Goal: Obtain resource: Download file/media

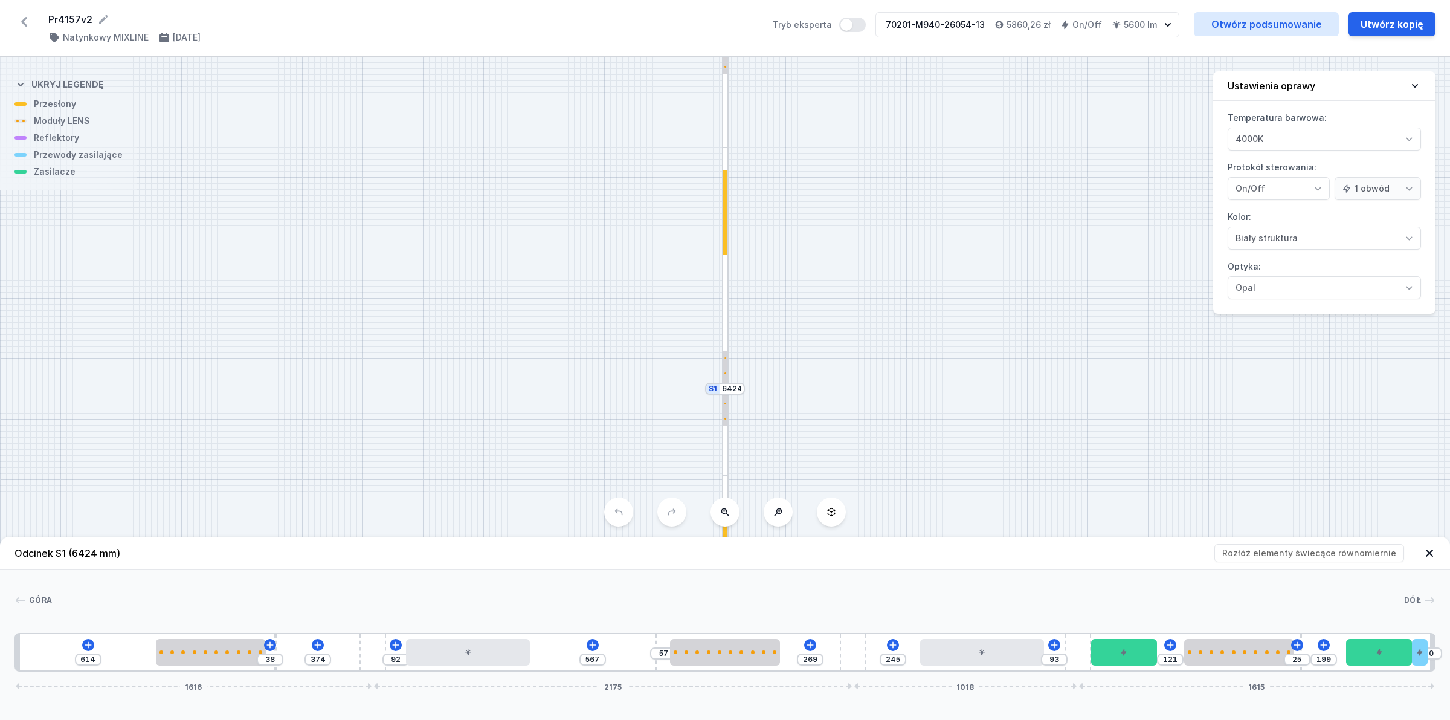
select select "4000"
click at [22, 17] on icon at bounding box center [23, 21] width 19 height 19
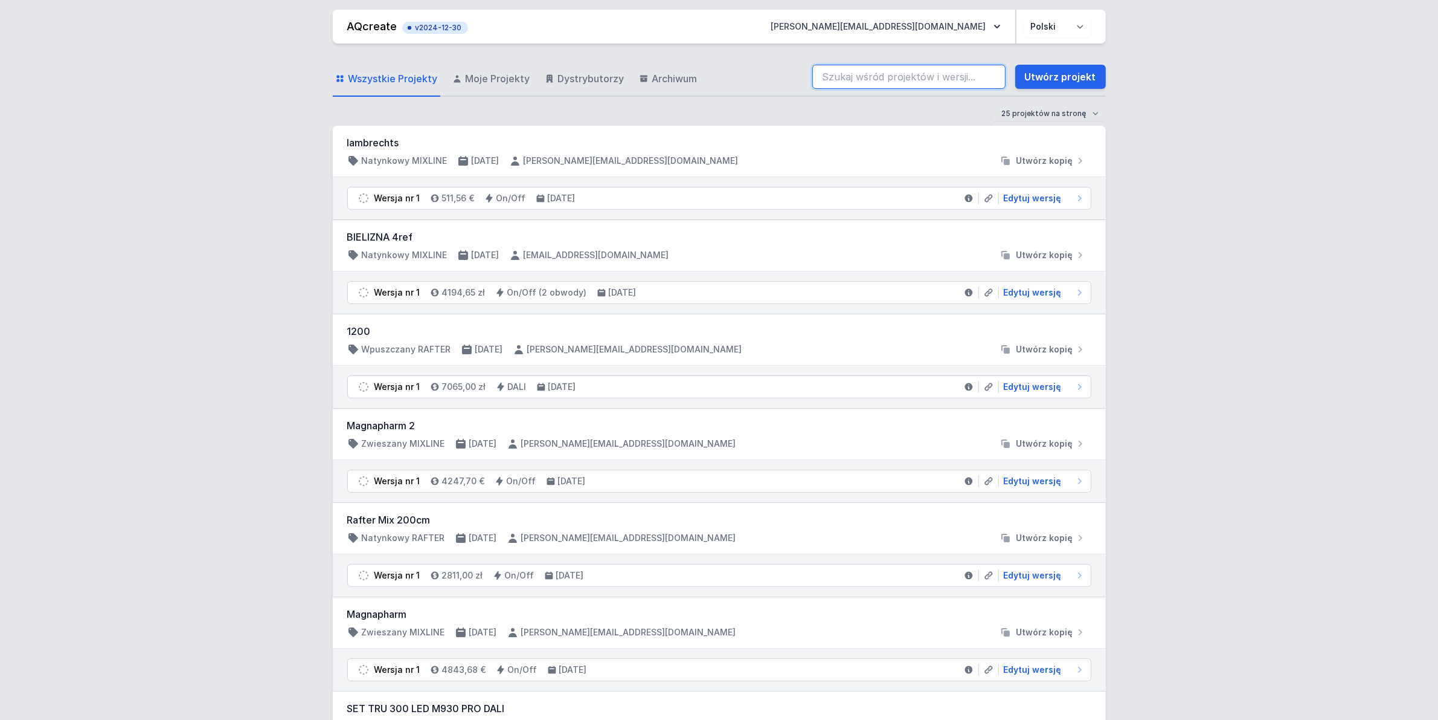
click at [886, 80] on input "search" at bounding box center [909, 77] width 193 height 24
paste input "70201-M930-24370-12"
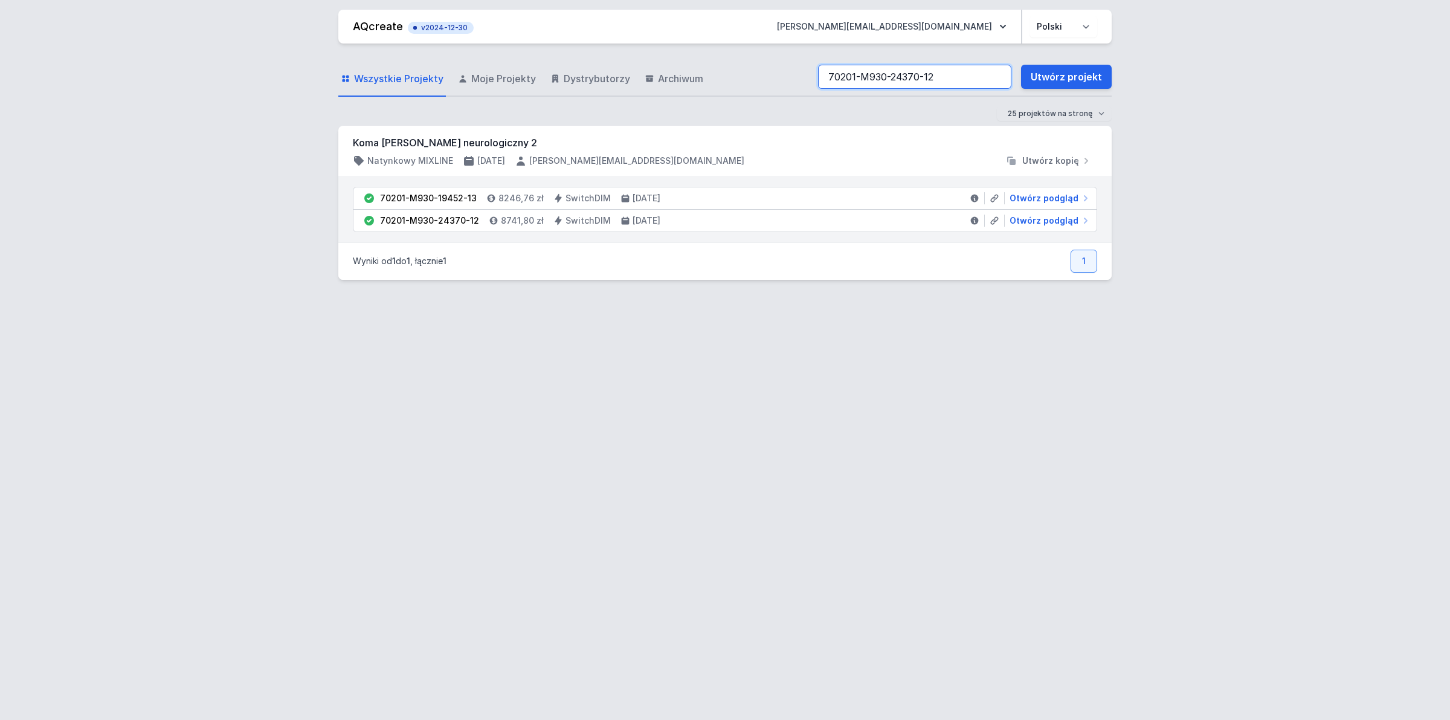
type input "70201-M930-24370-12"
click at [1045, 213] on li "70201-M930-24370-12 8741,80 zł SwitchDIM [DATE] Otwórz podgląd" at bounding box center [724, 221] width 743 height 22
click at [1050, 221] on span "Otwórz podgląd" at bounding box center [1044, 220] width 69 height 12
select select "3"
select select "2"
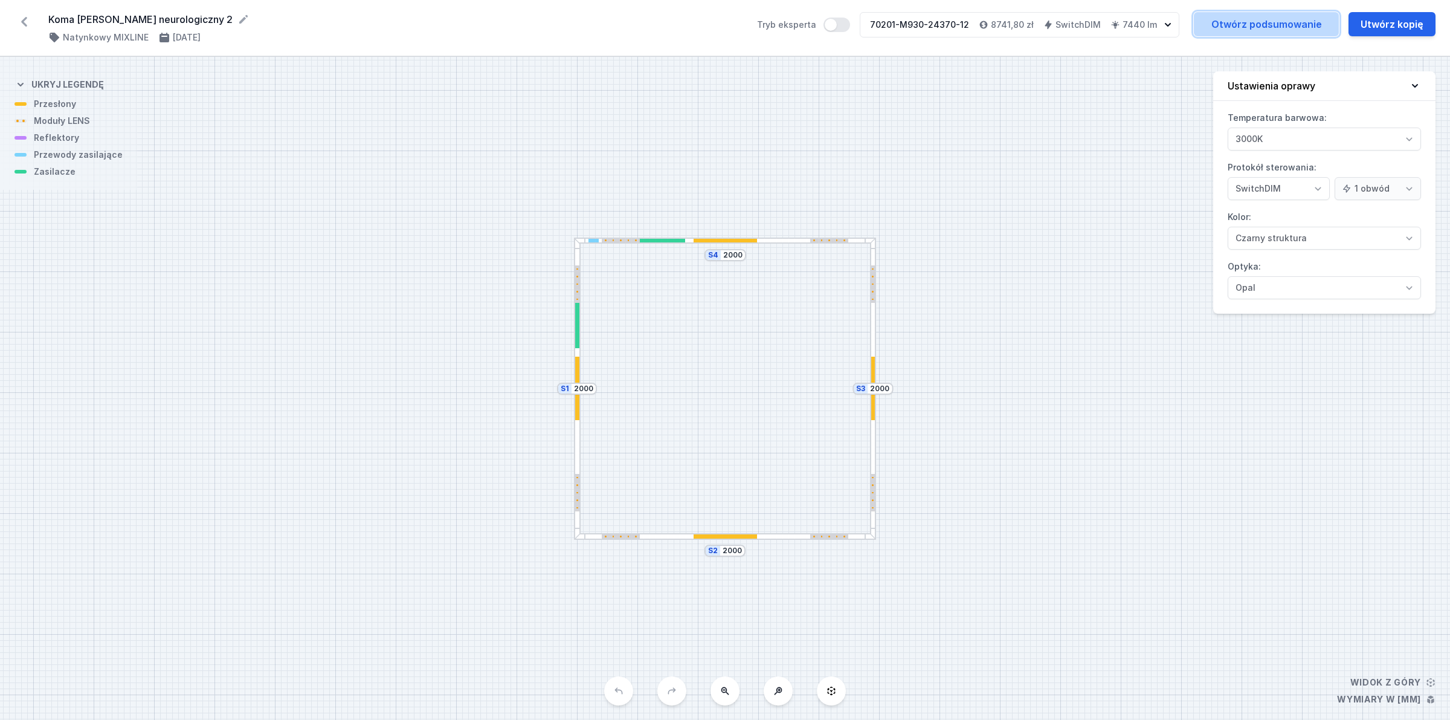
click at [1238, 30] on link "Otwórz podsumowanie" at bounding box center [1266, 24] width 145 height 24
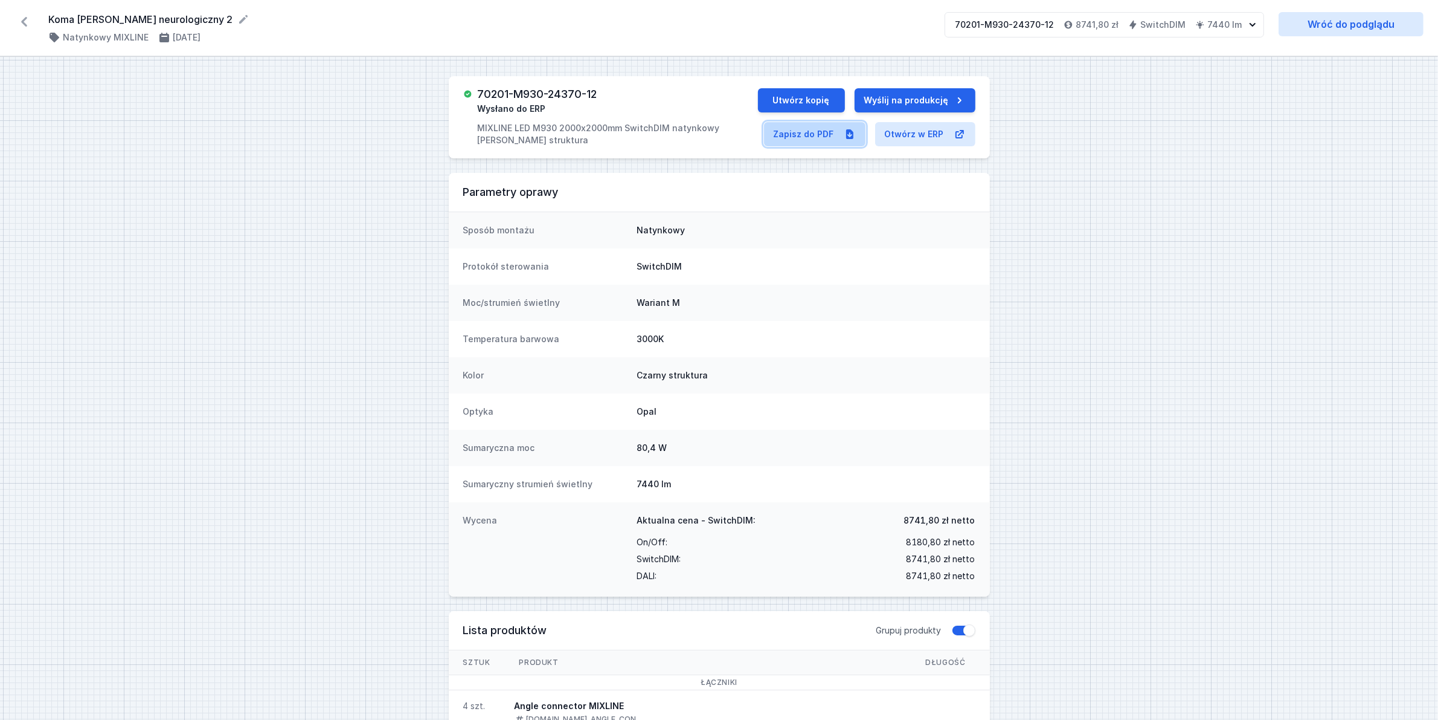
click at [820, 128] on link "Zapisz do PDF" at bounding box center [814, 134] width 101 height 24
select select "3"
select select "2"
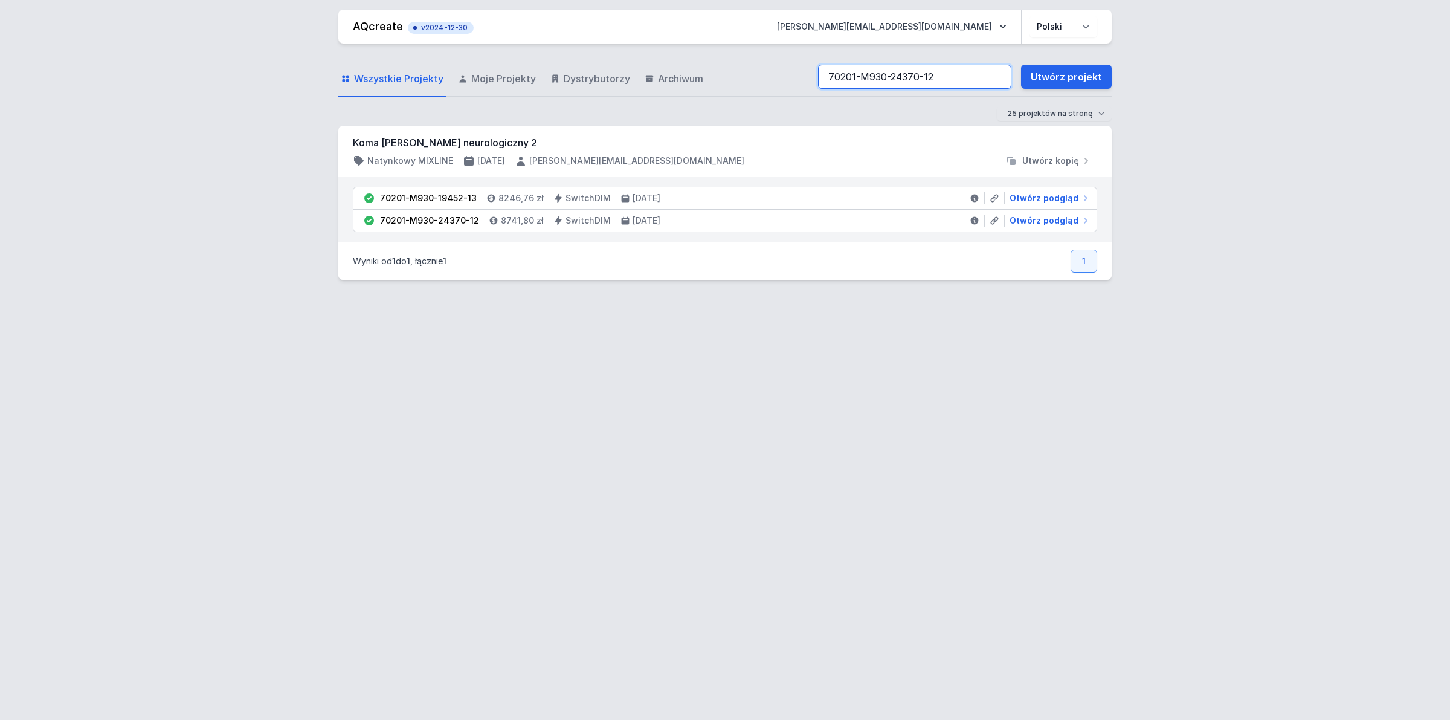
drag, startPoint x: 920, startPoint y: 80, endPoint x: 953, endPoint y: 79, distance: 33.8
click at [919, 77] on input "70201-M930-24370-12" at bounding box center [914, 77] width 193 height 24
drag, startPoint x: 958, startPoint y: 77, endPoint x: 421, endPoint y: 127, distance: 539.4
click at [421, 125] on div "Wszystkie Projekty Moje Projekty Dystrybutorzy Archiwum 70201-M930-24370-12 Utw…" at bounding box center [724, 376] width 773 height 666
paste input "69"
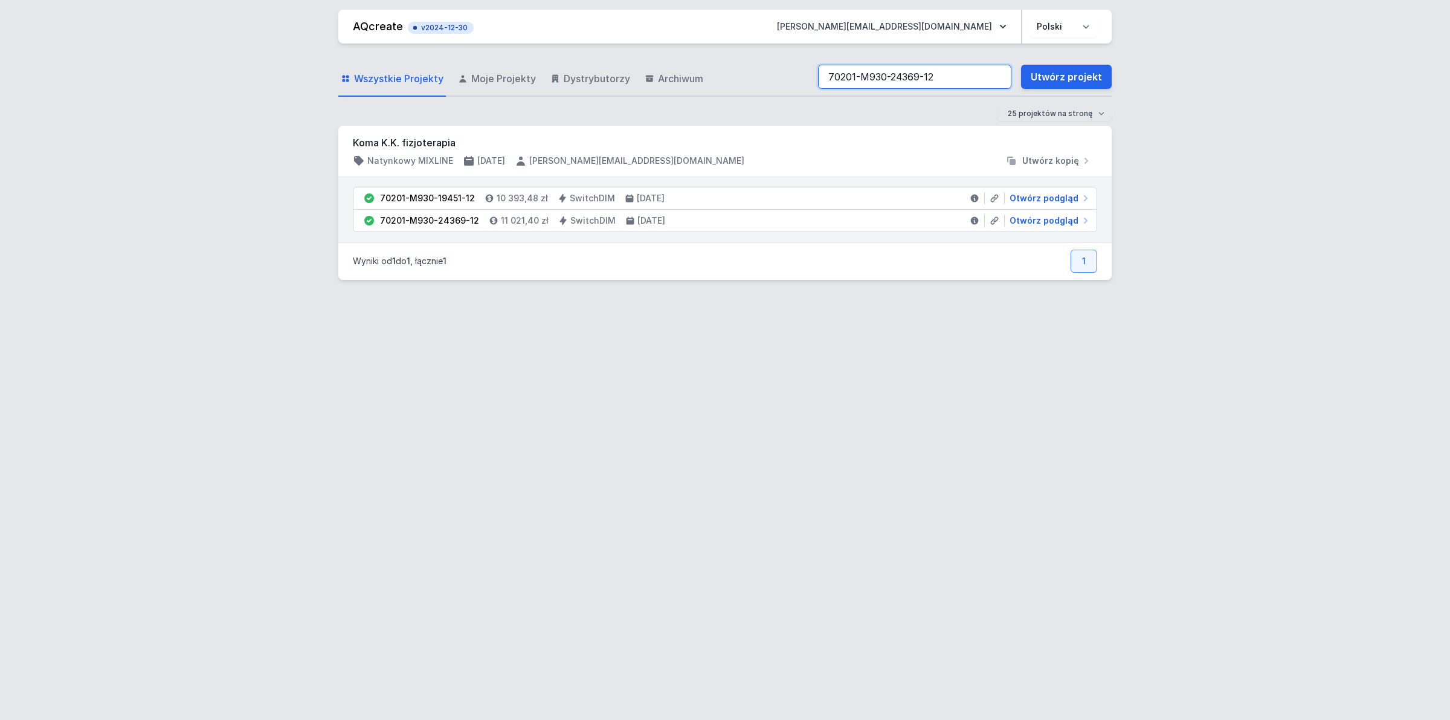
type input "70201-M930-24369-12"
